Goal: Use online tool/utility: Use online tool/utility

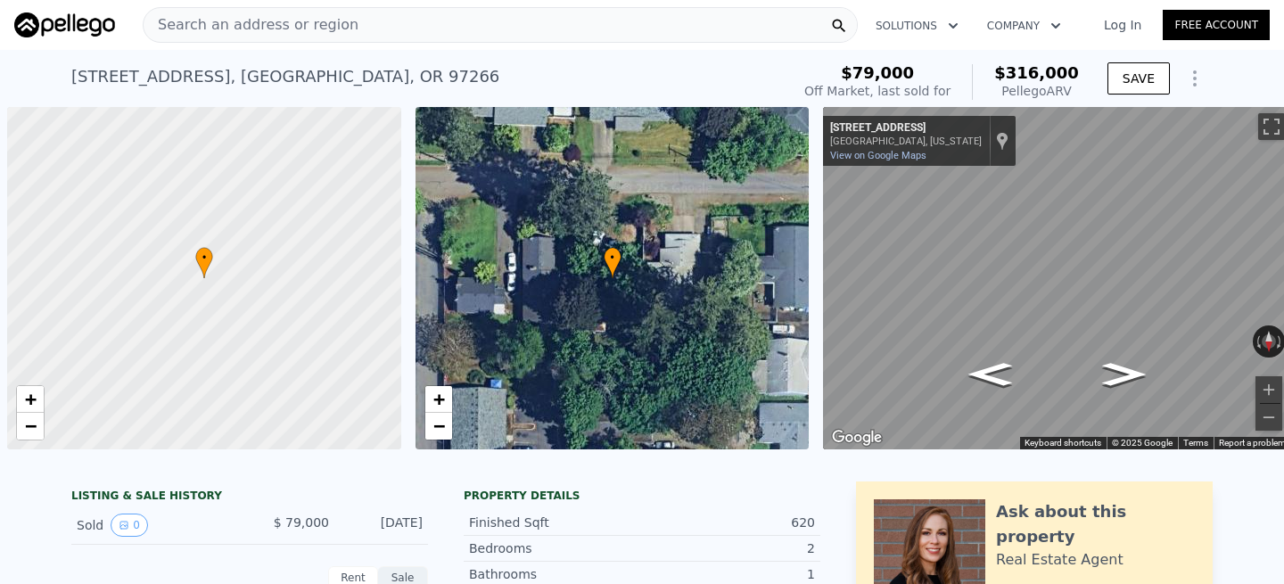
click at [376, 23] on div "Search an address or region" at bounding box center [500, 25] width 715 height 36
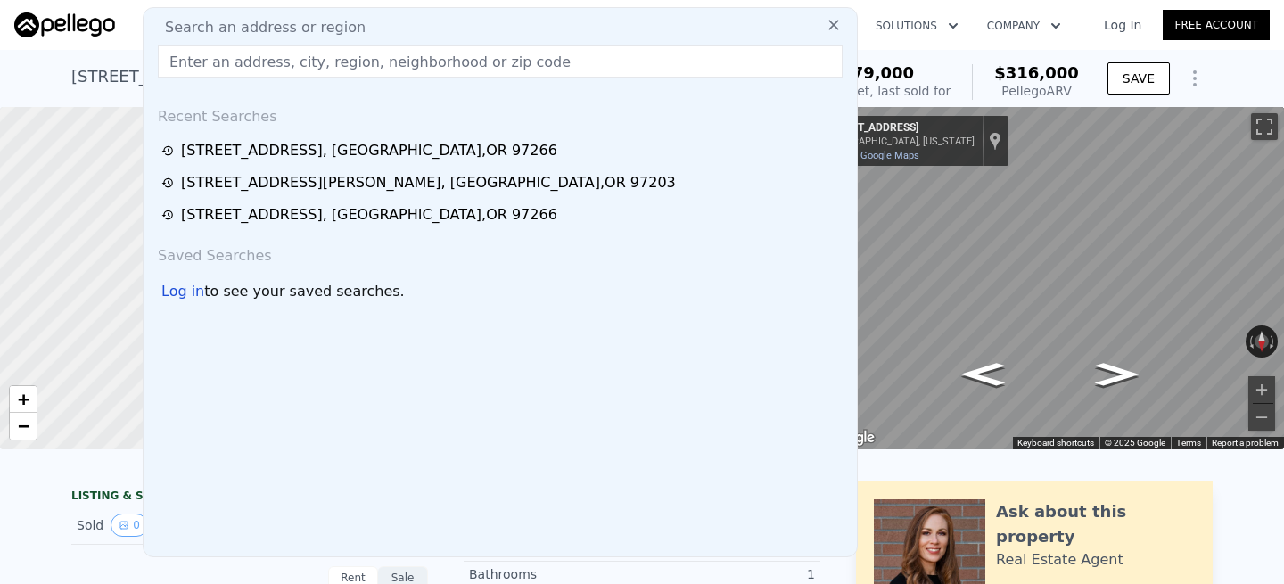
type input "[STREET_ADDRESS]"
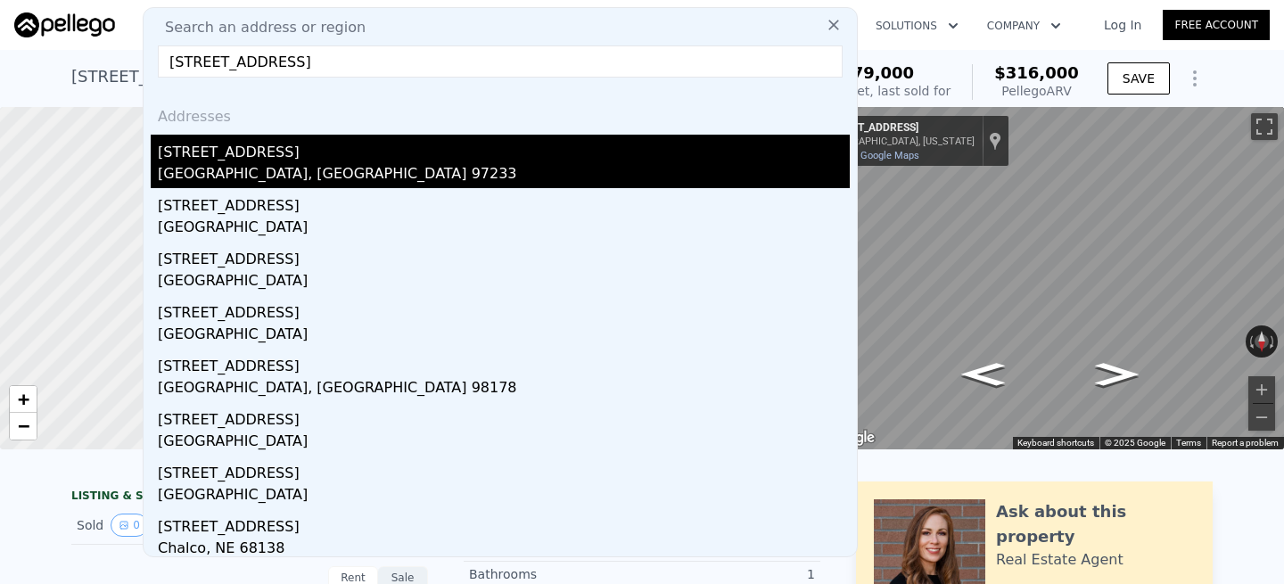
click at [242, 156] on div "[STREET_ADDRESS]" at bounding box center [504, 149] width 692 height 29
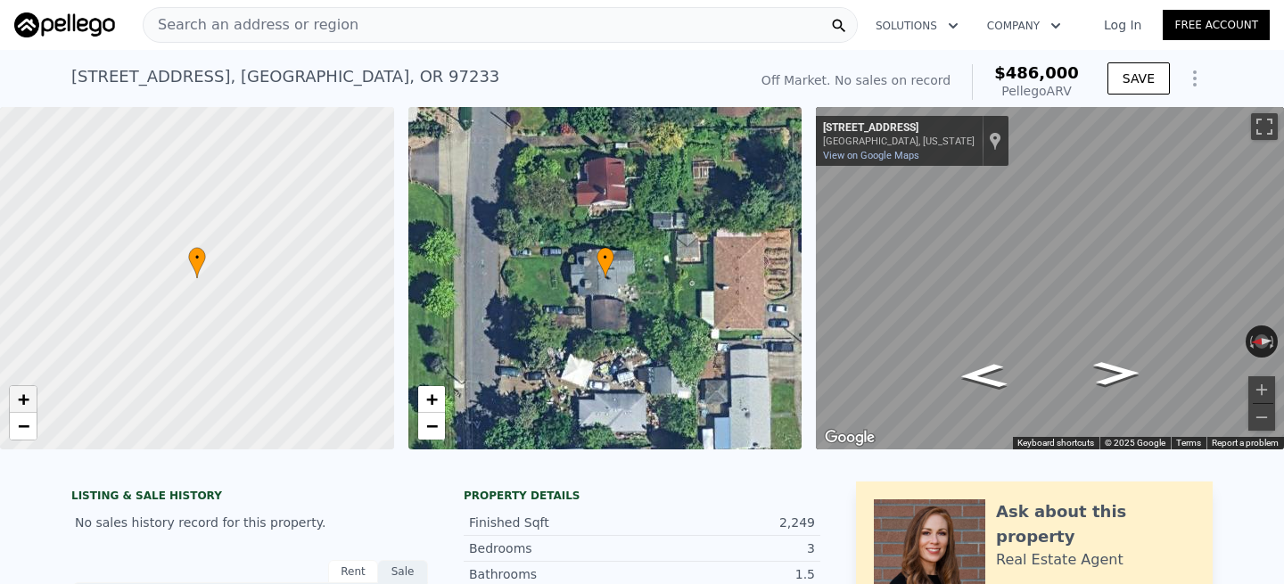
click at [22, 406] on span "+" at bounding box center [24, 399] width 12 height 22
click at [1266, 415] on button "Zoom out" at bounding box center [1261, 417] width 27 height 27
click at [1097, 329] on icon "Go South, SE 135th Ave" at bounding box center [1116, 329] width 91 height 45
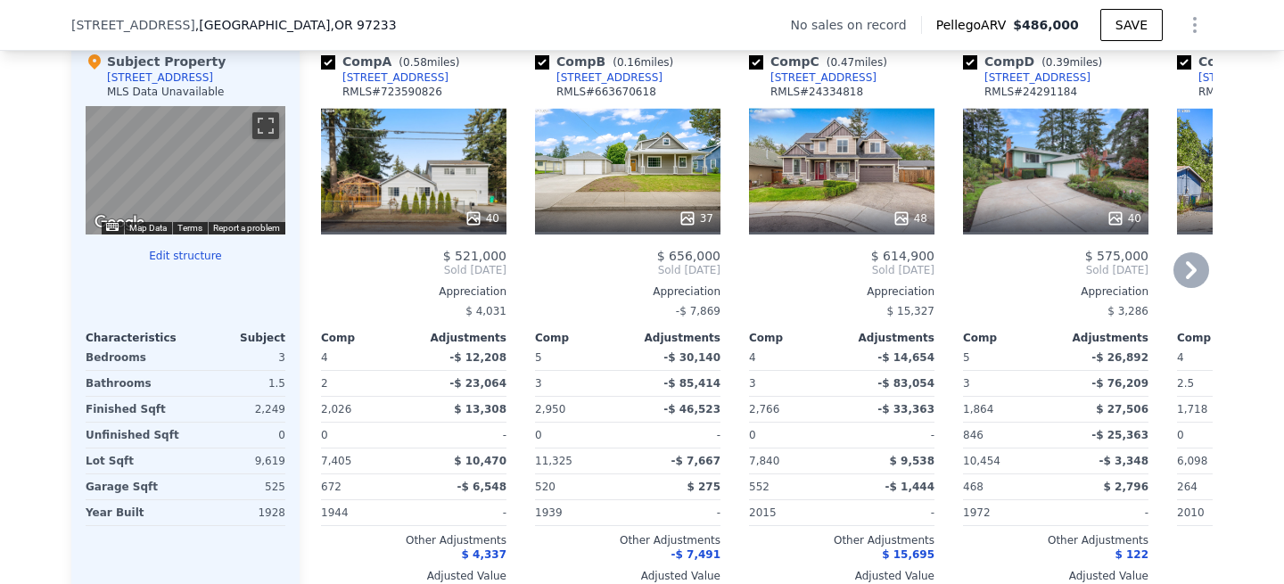
scroll to position [1779, 0]
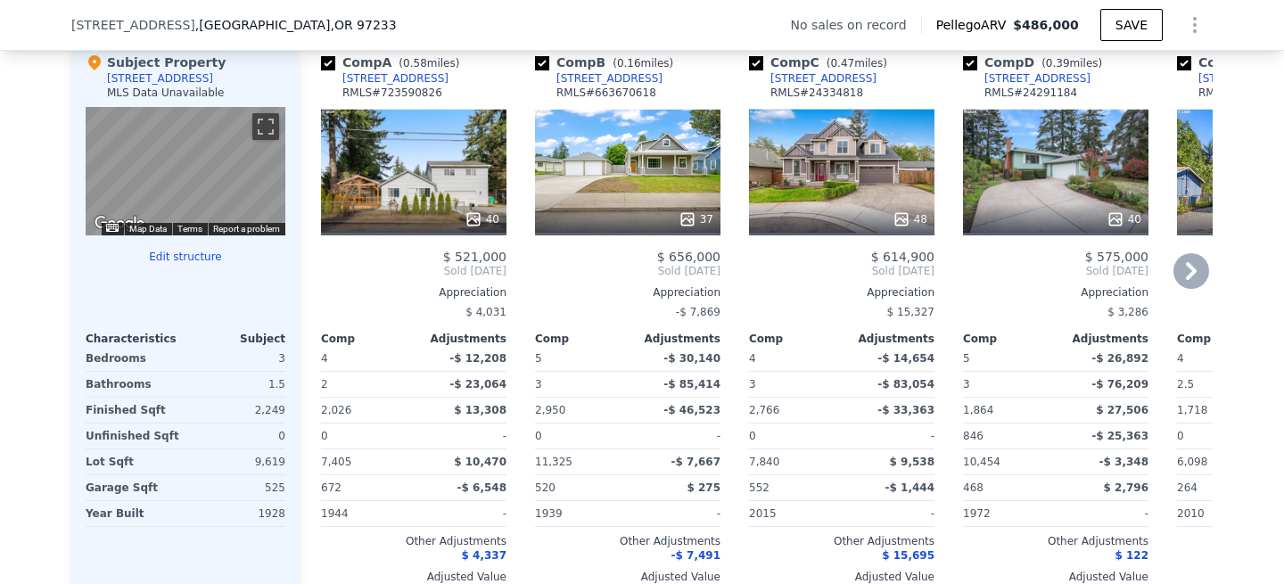
click at [437, 171] on div "40" at bounding box center [413, 171] width 185 height 128
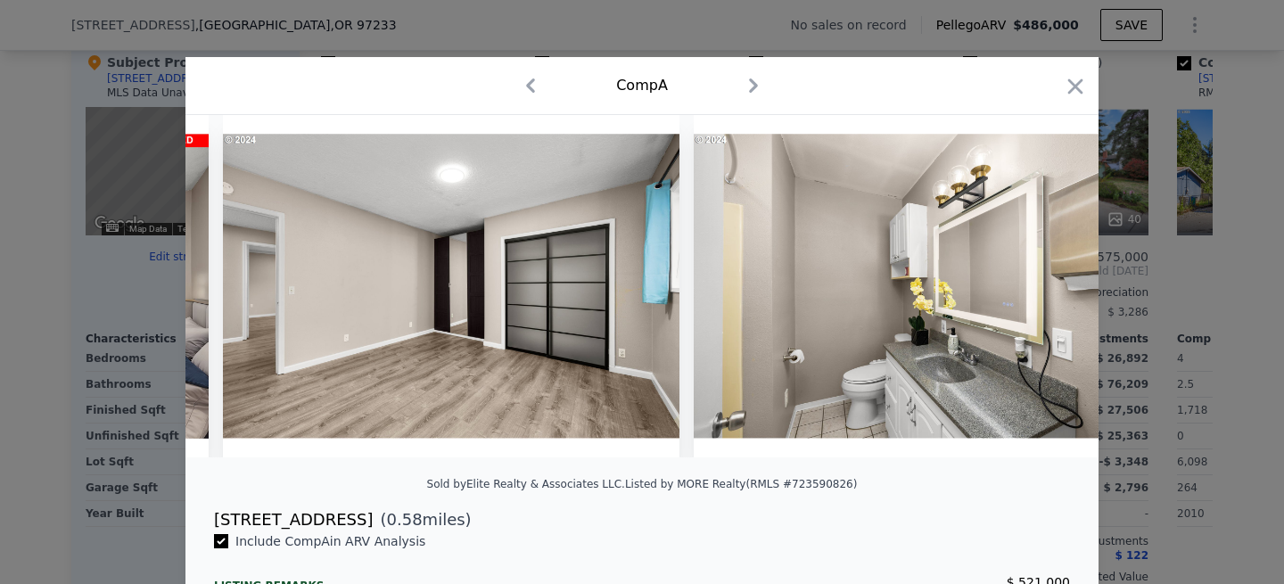
scroll to position [0, 6624]
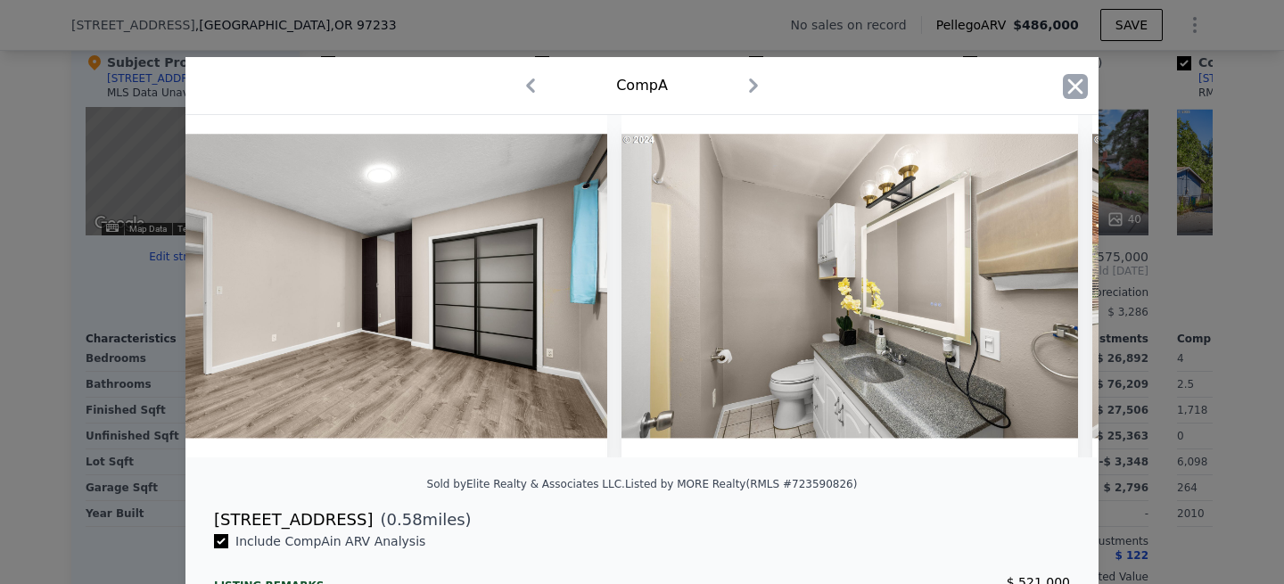
click at [1080, 84] on icon "button" at bounding box center [1075, 86] width 25 height 25
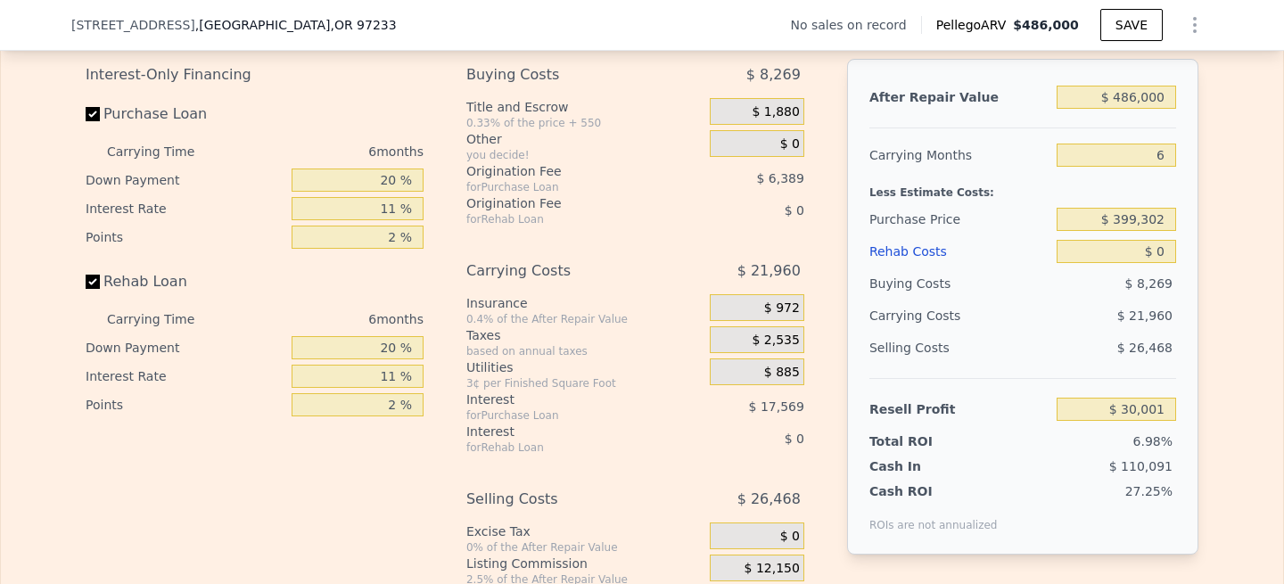
scroll to position [2632, 0]
click at [1138, 99] on input "$ 486,000" at bounding box center [1115, 96] width 119 height 23
type input "$ 000"
type input "-$ 429,109"
type input "$ 600,000"
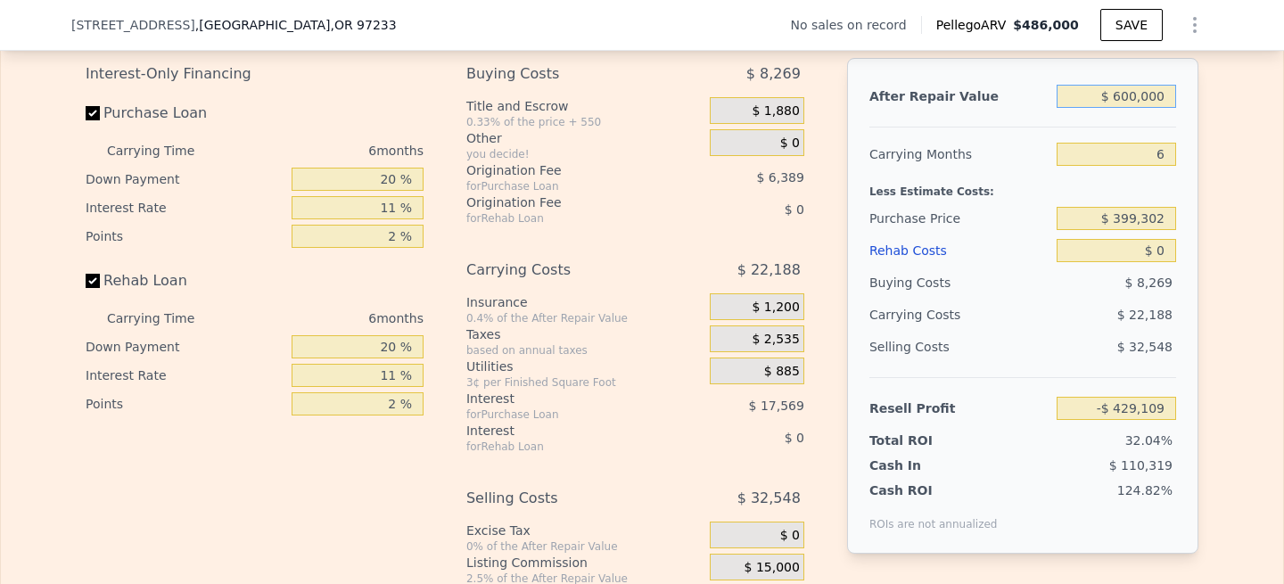
type input "$ 137,693"
type input "$ 6,000"
type input "-$ 372,429"
type input "$ 000"
type input "-$ 429,109"
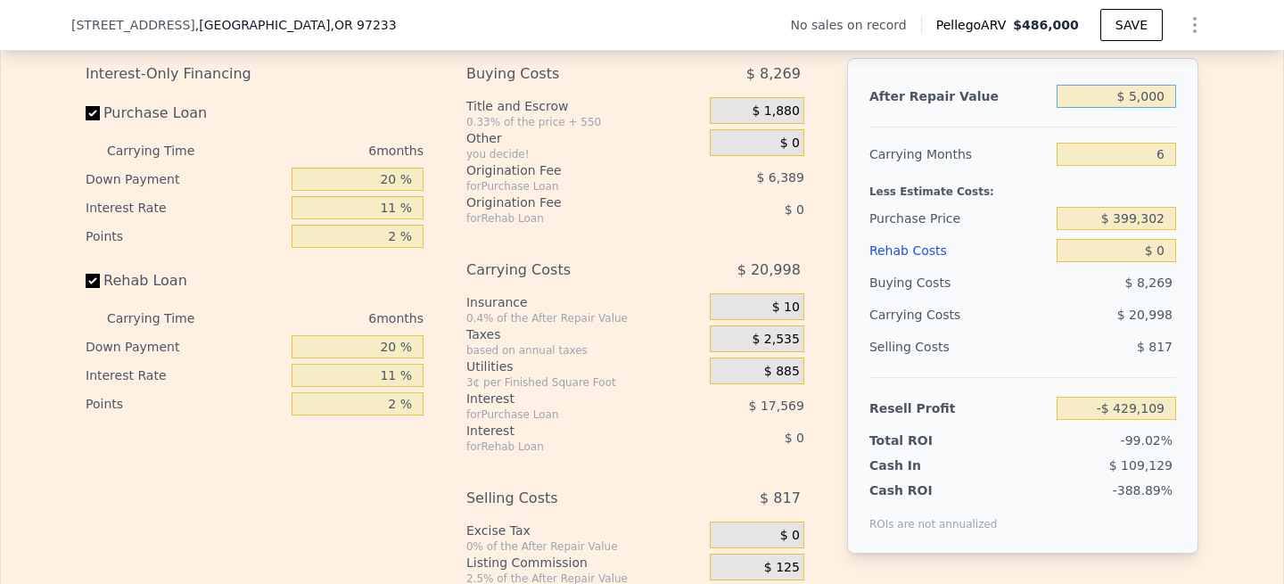
type input "$ 50,000"
type input "-$ 424,386"
type input "$ 500,000"
type input "$ 43,226"
type input "$ 500,000"
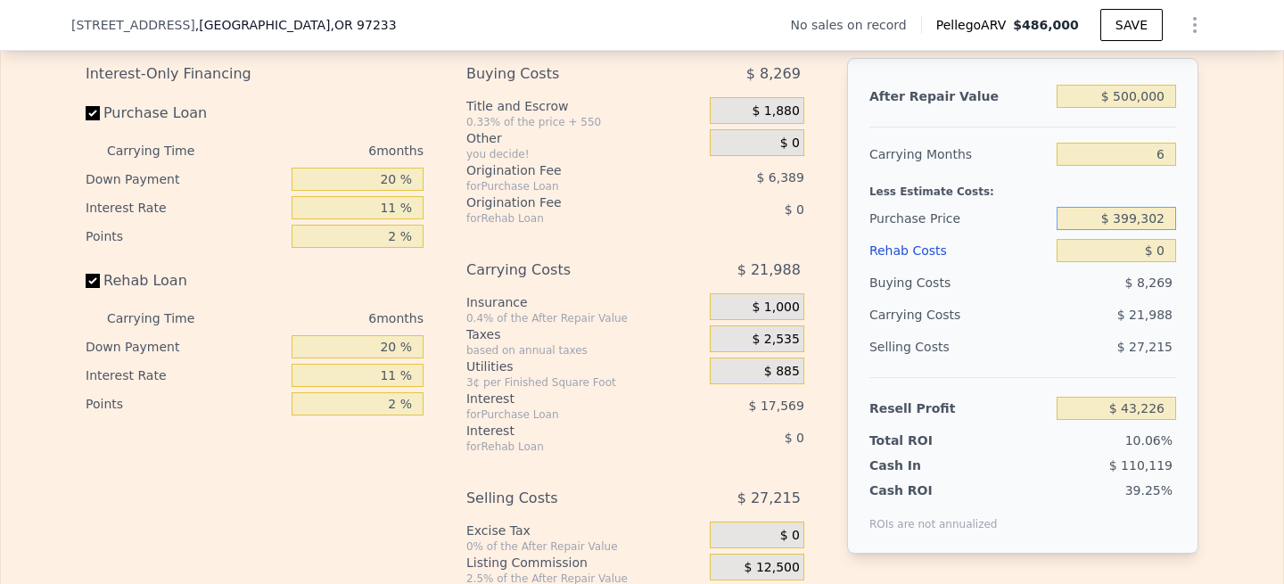
click at [1137, 212] on input "$ 399,302" at bounding box center [1115, 218] width 119 height 23
type input "$ 350,302"
click at [1182, 255] on div "After Repair Value $ 500,000 Carrying Months 6 Less Estimate Costs: Purchase Pr…" at bounding box center [1022, 306] width 351 height 496
type input "$ 95,327"
